Goal: Information Seeking & Learning: Learn about a topic

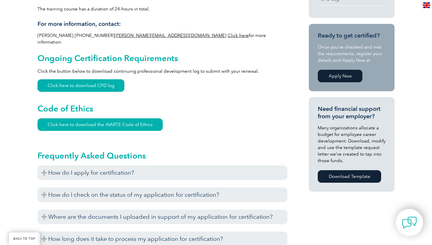
scroll to position [345, 0]
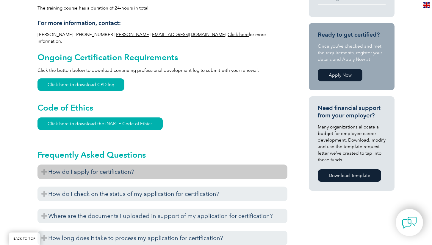
click at [43, 167] on h3 "How do I apply for certification?" at bounding box center [163, 171] width 250 height 15
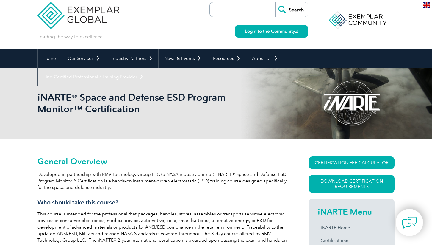
scroll to position [0, 0]
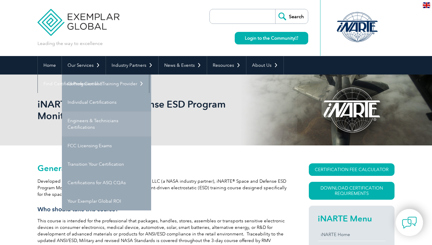
click at [80, 121] on link "Engineers & Technicians Certifications" at bounding box center [106, 123] width 89 height 25
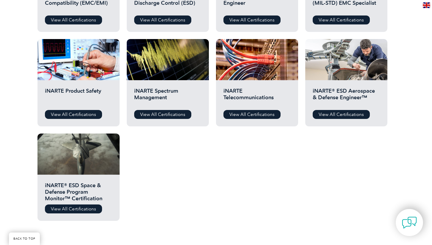
scroll to position [282, 0]
